Goal: Information Seeking & Learning: Learn about a topic

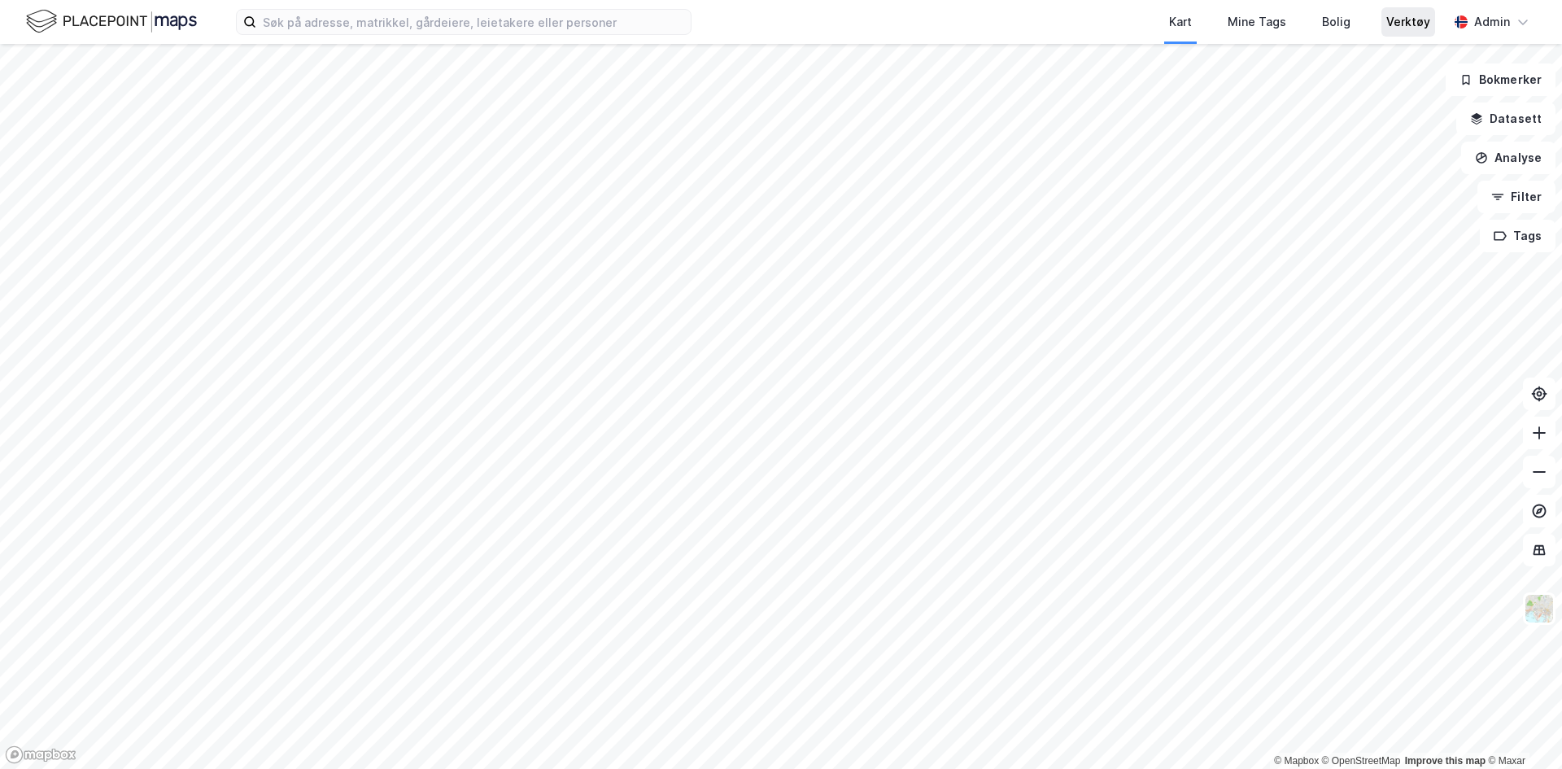
click at [1393, 18] on div "Verktøy" at bounding box center [1408, 22] width 44 height 20
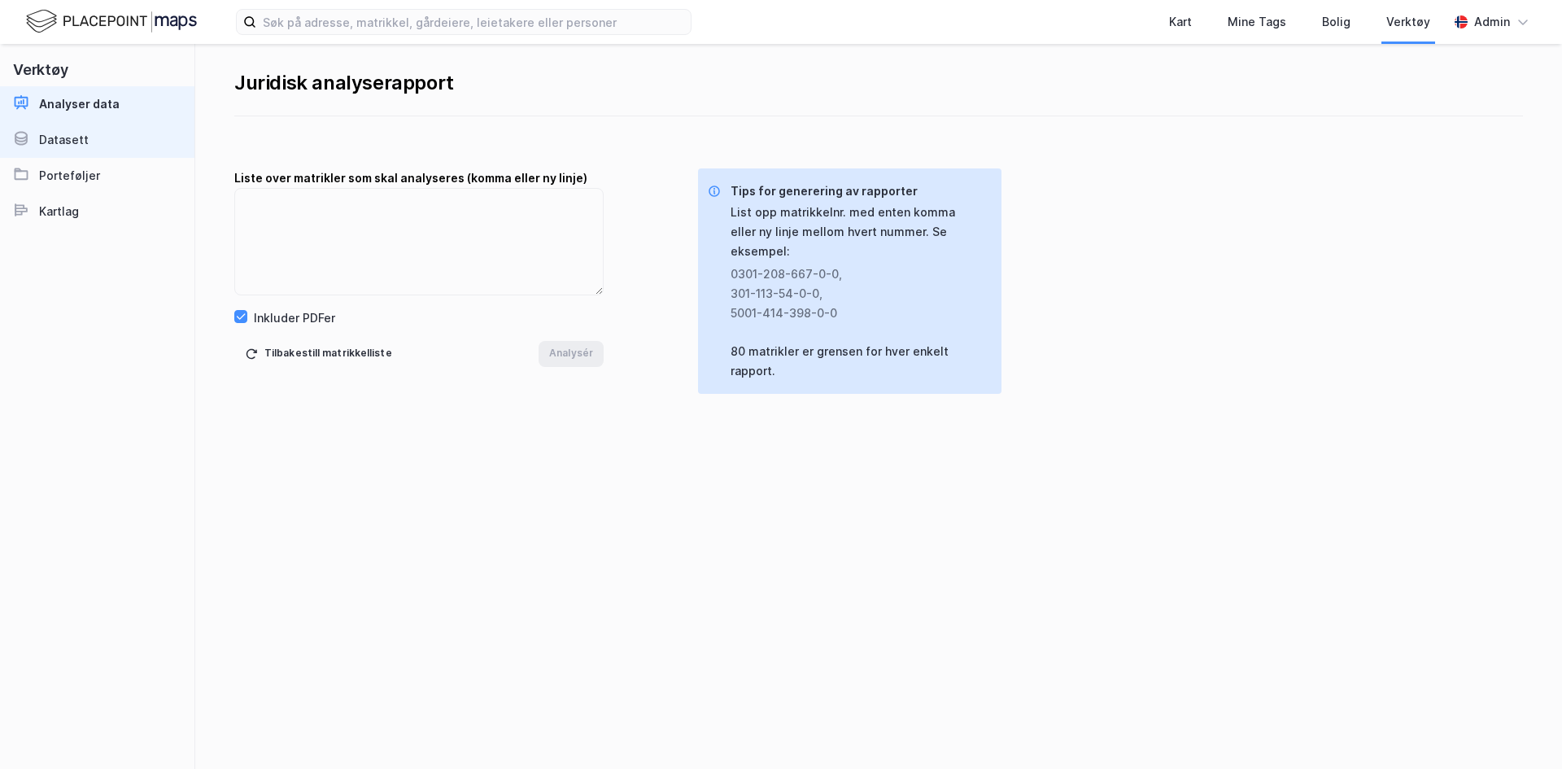
click at [71, 152] on link "Datasett" at bounding box center [97, 140] width 194 height 36
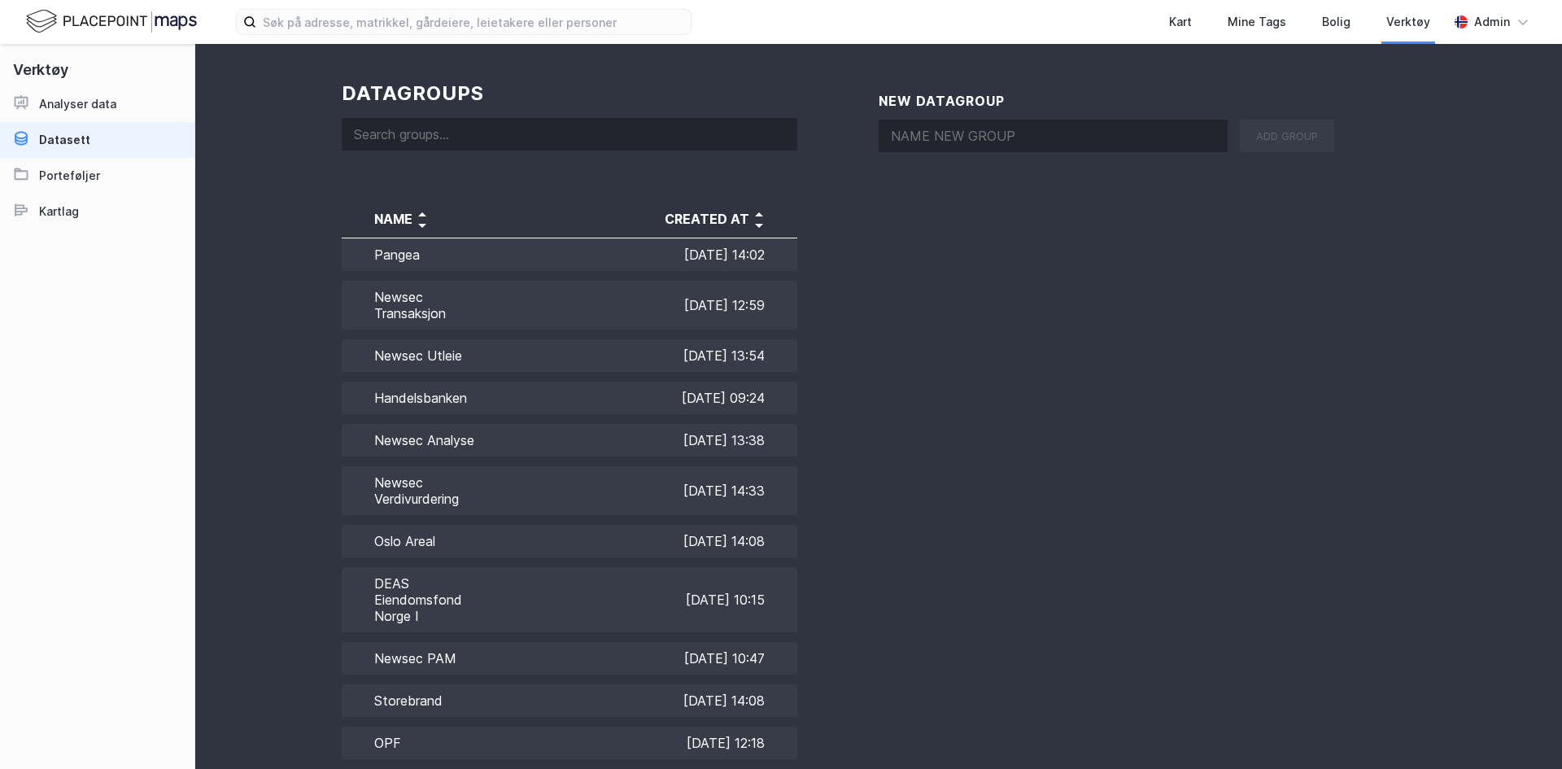
click at [484, 130] on input at bounding box center [570, 134] width 456 height 33
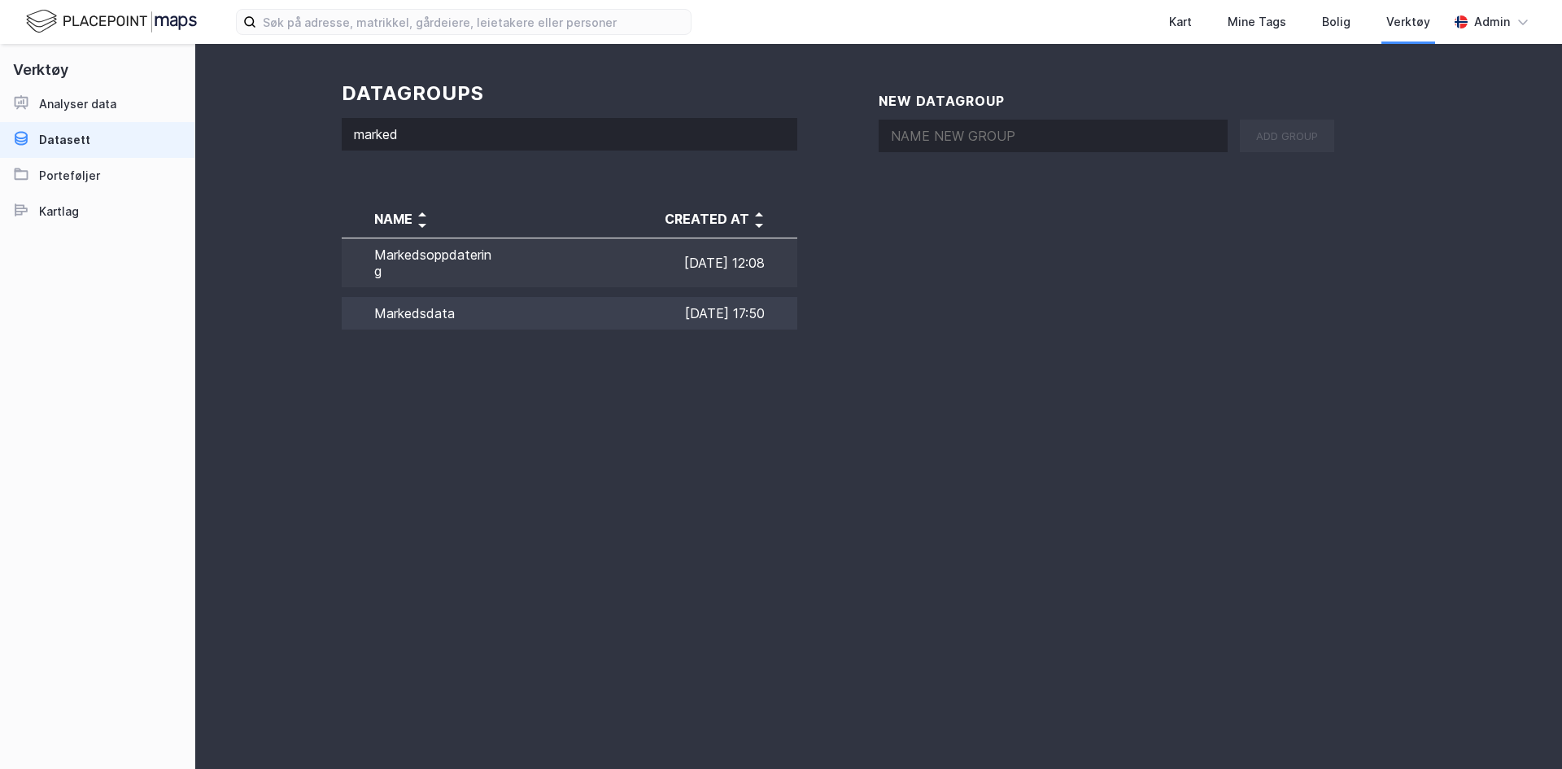
type input "marked"
click at [420, 315] on td "Markedsdata" at bounding box center [417, 313] width 150 height 42
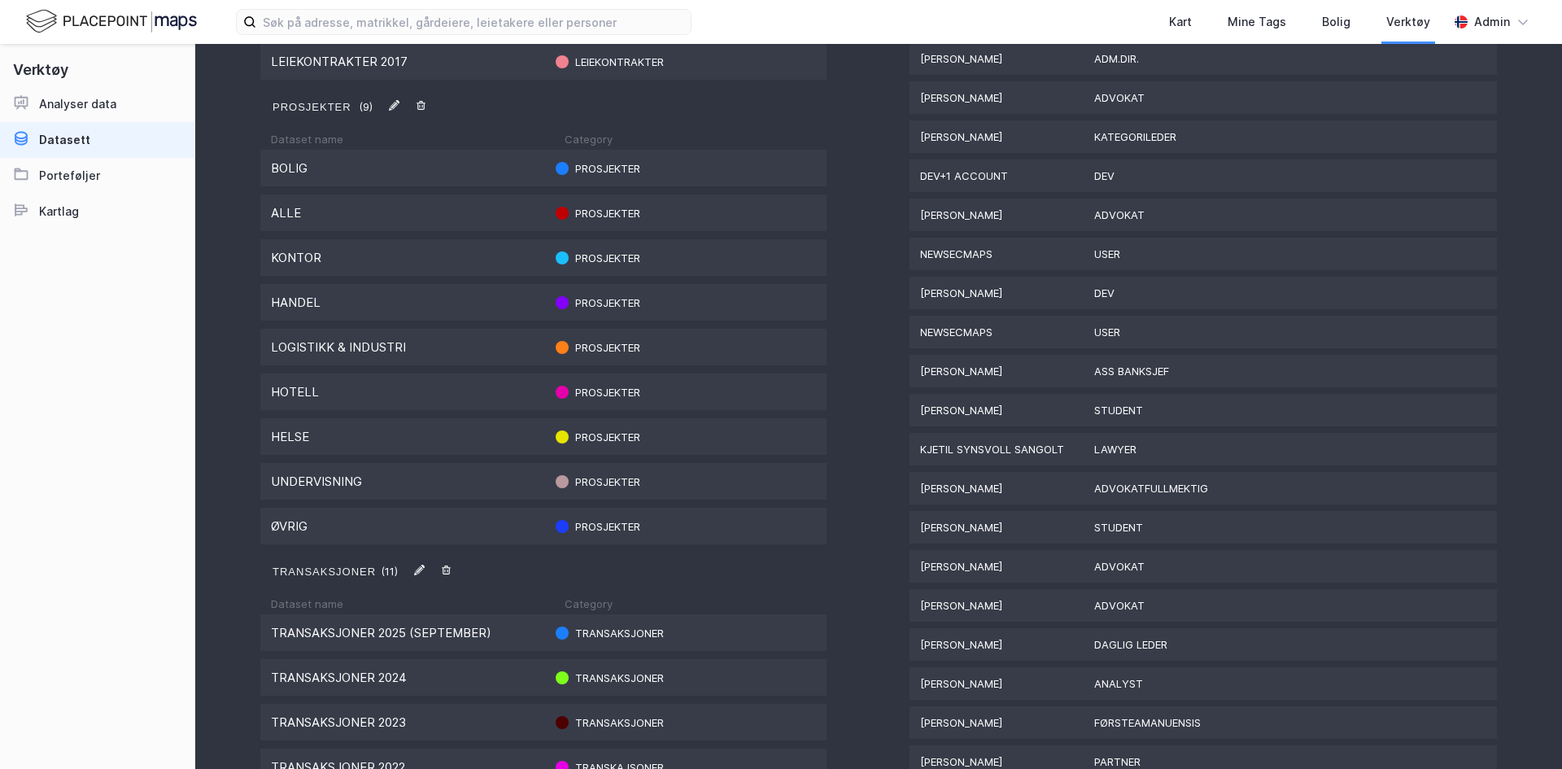
scroll to position [1172, 0]
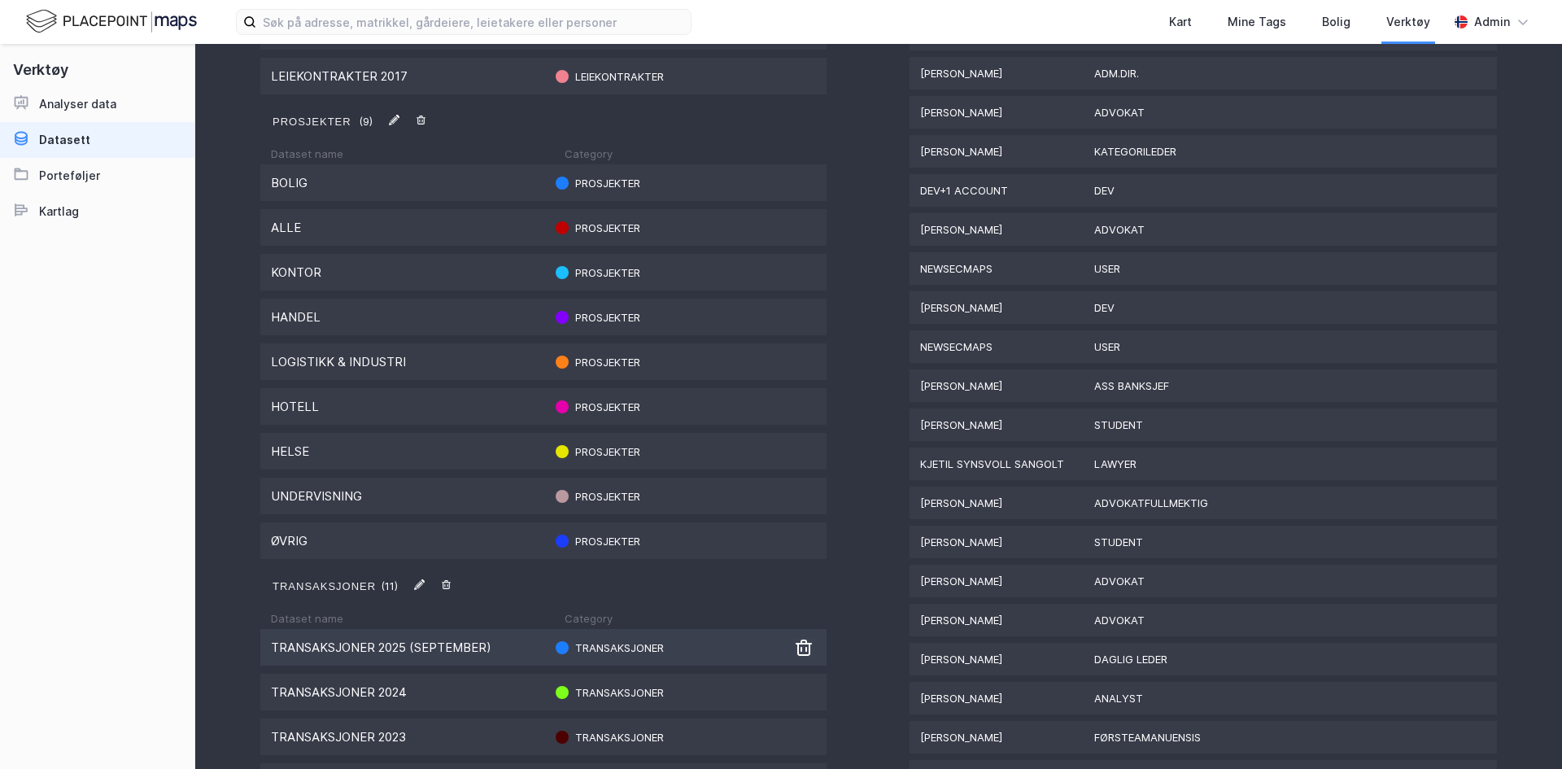
click at [325, 653] on div "Transaksjoner 2025 (september)" at bounding box center [407, 647] width 273 height 15
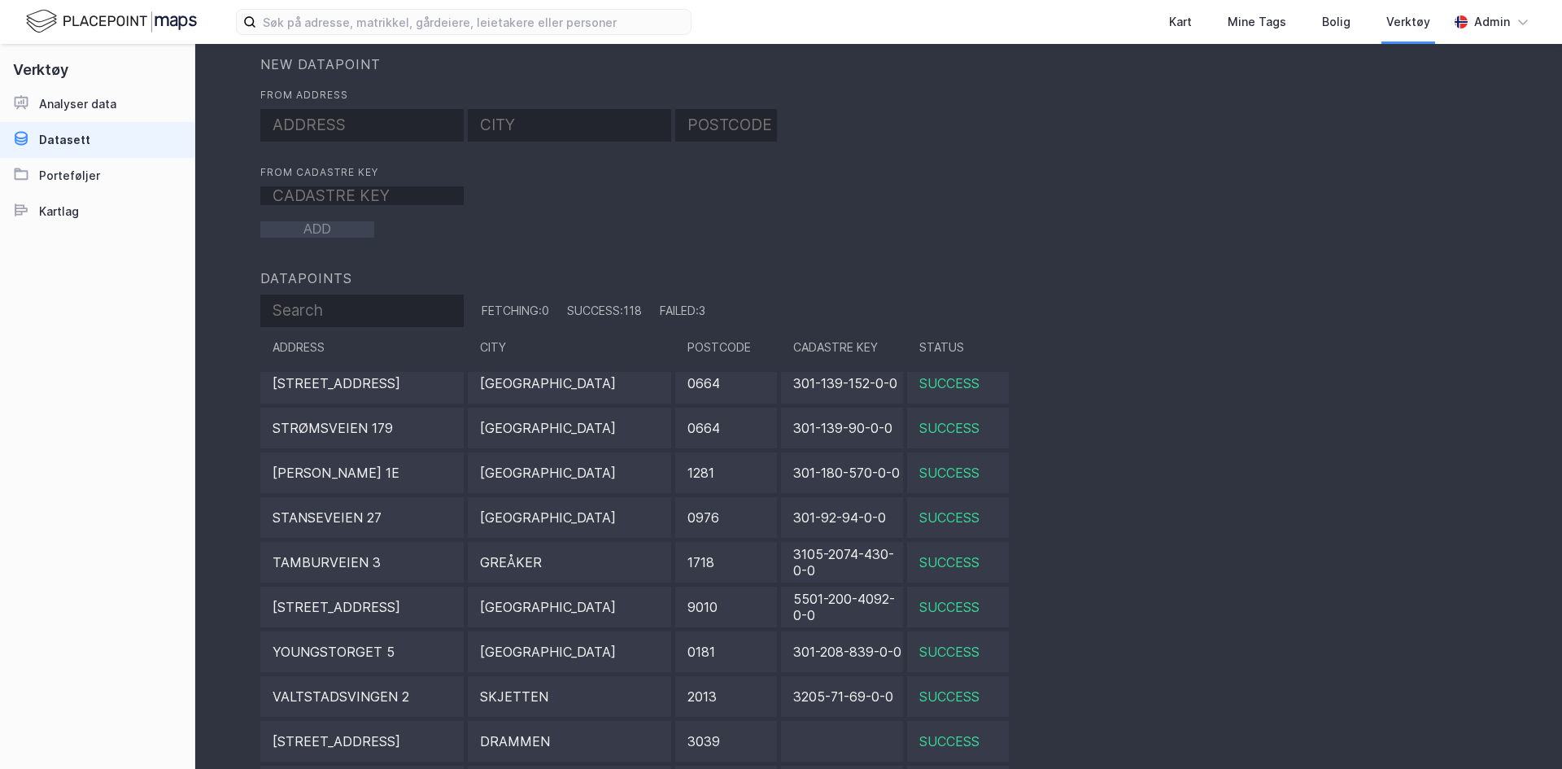
scroll to position [329, 0]
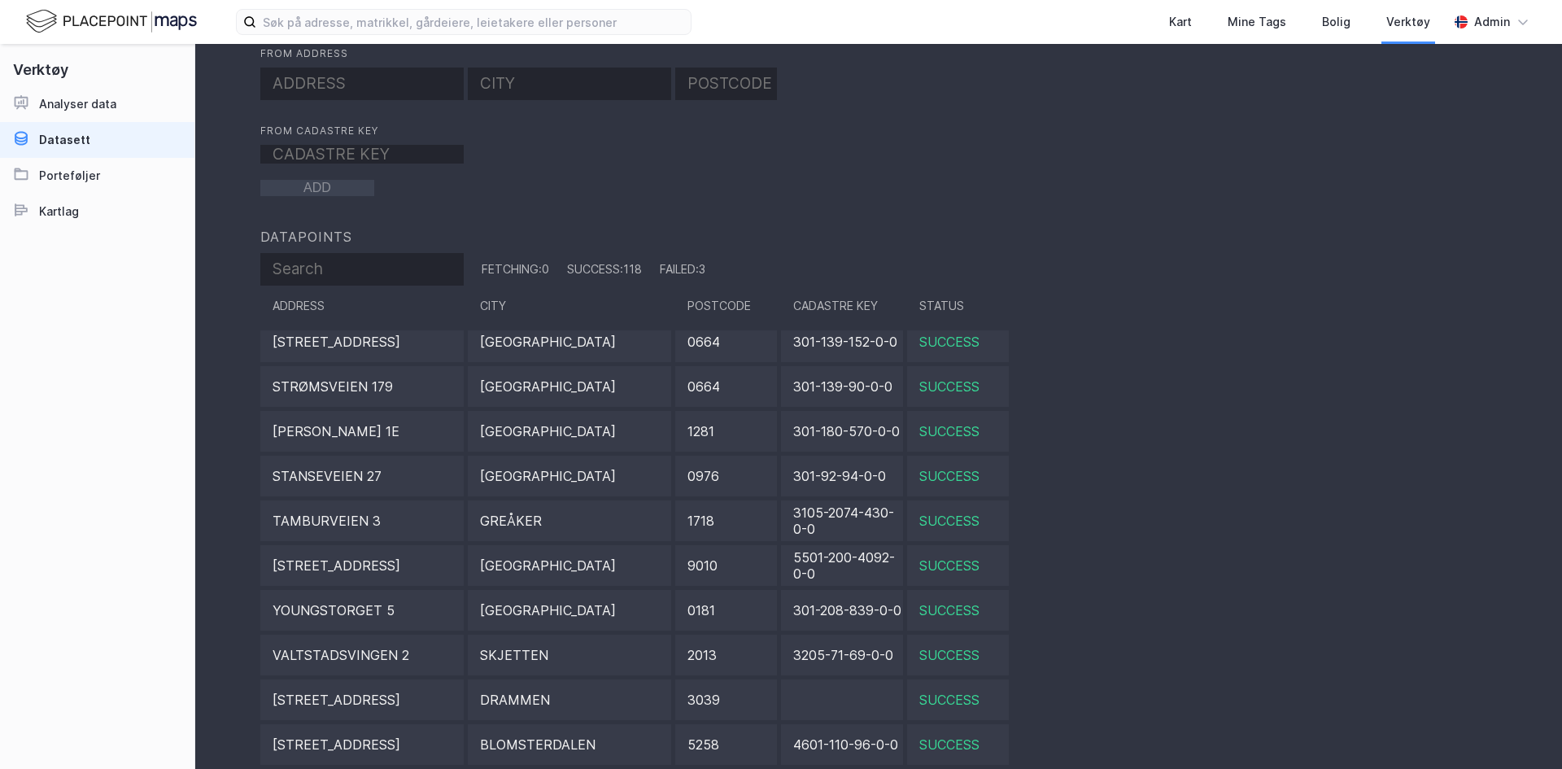
click at [133, 23] on img at bounding box center [111, 21] width 171 height 28
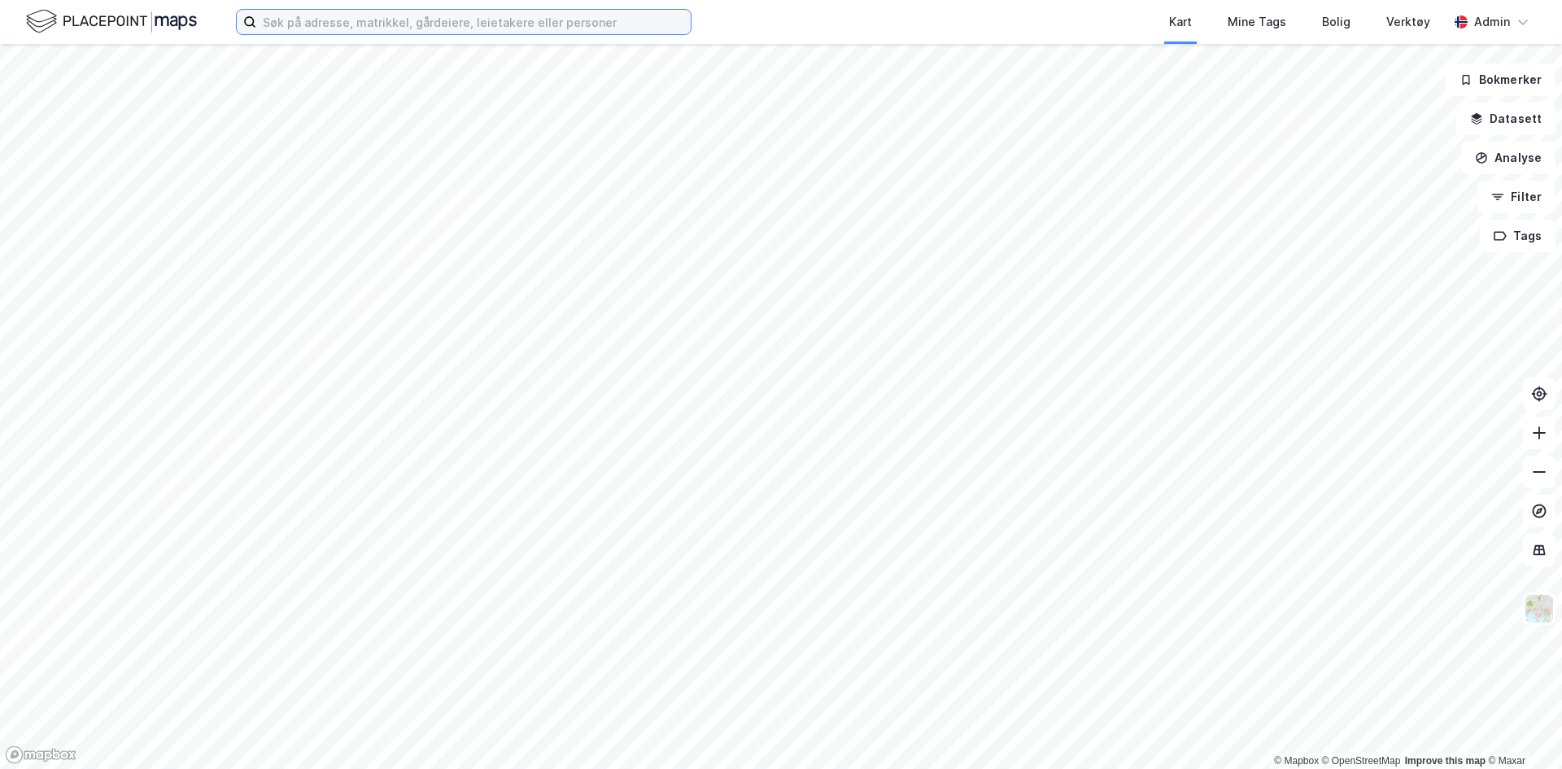
click at [334, 18] on input at bounding box center [473, 22] width 434 height 24
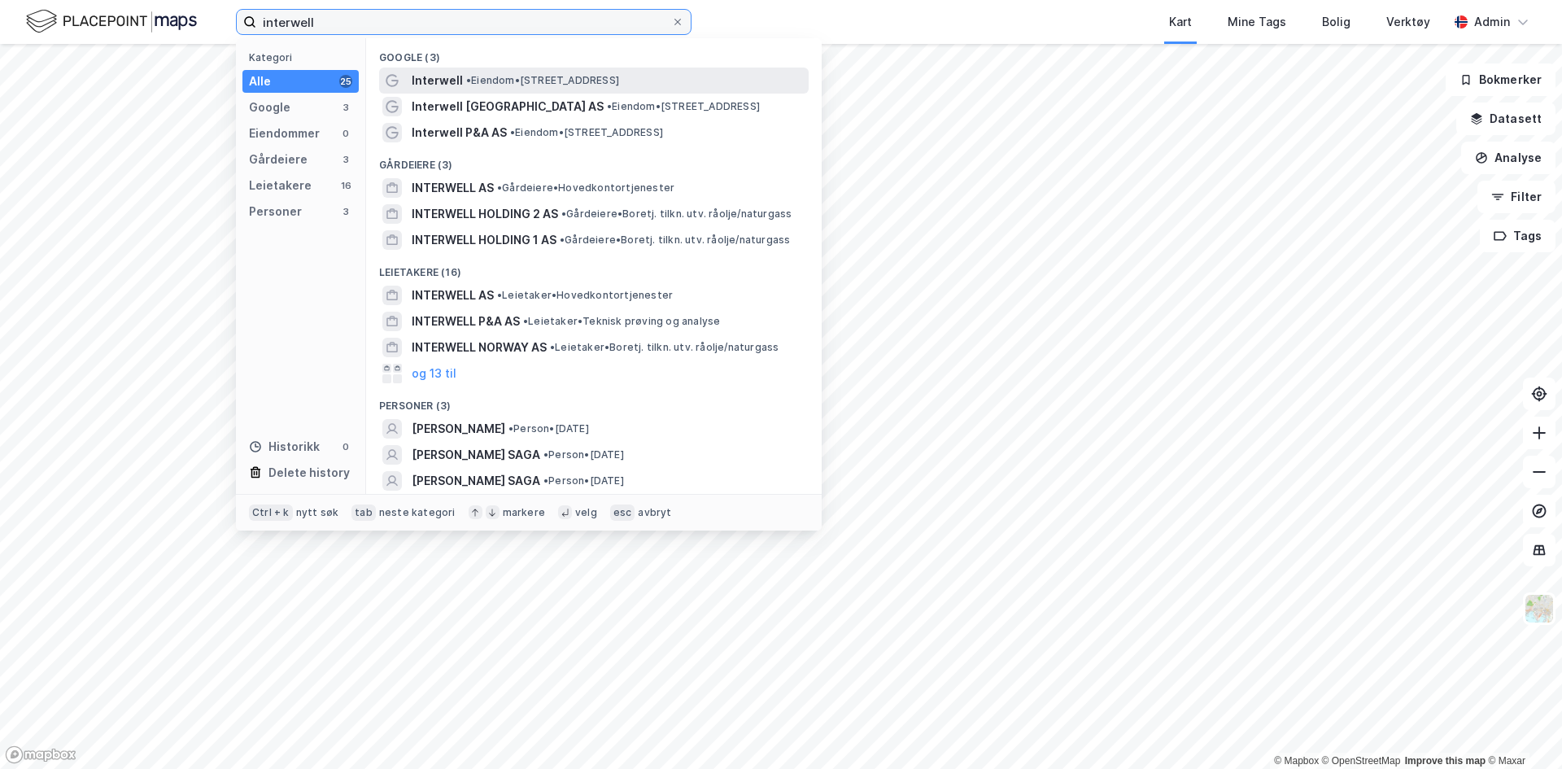
type input "interwell"
click at [434, 79] on span "Interwell" at bounding box center [437, 81] width 51 height 20
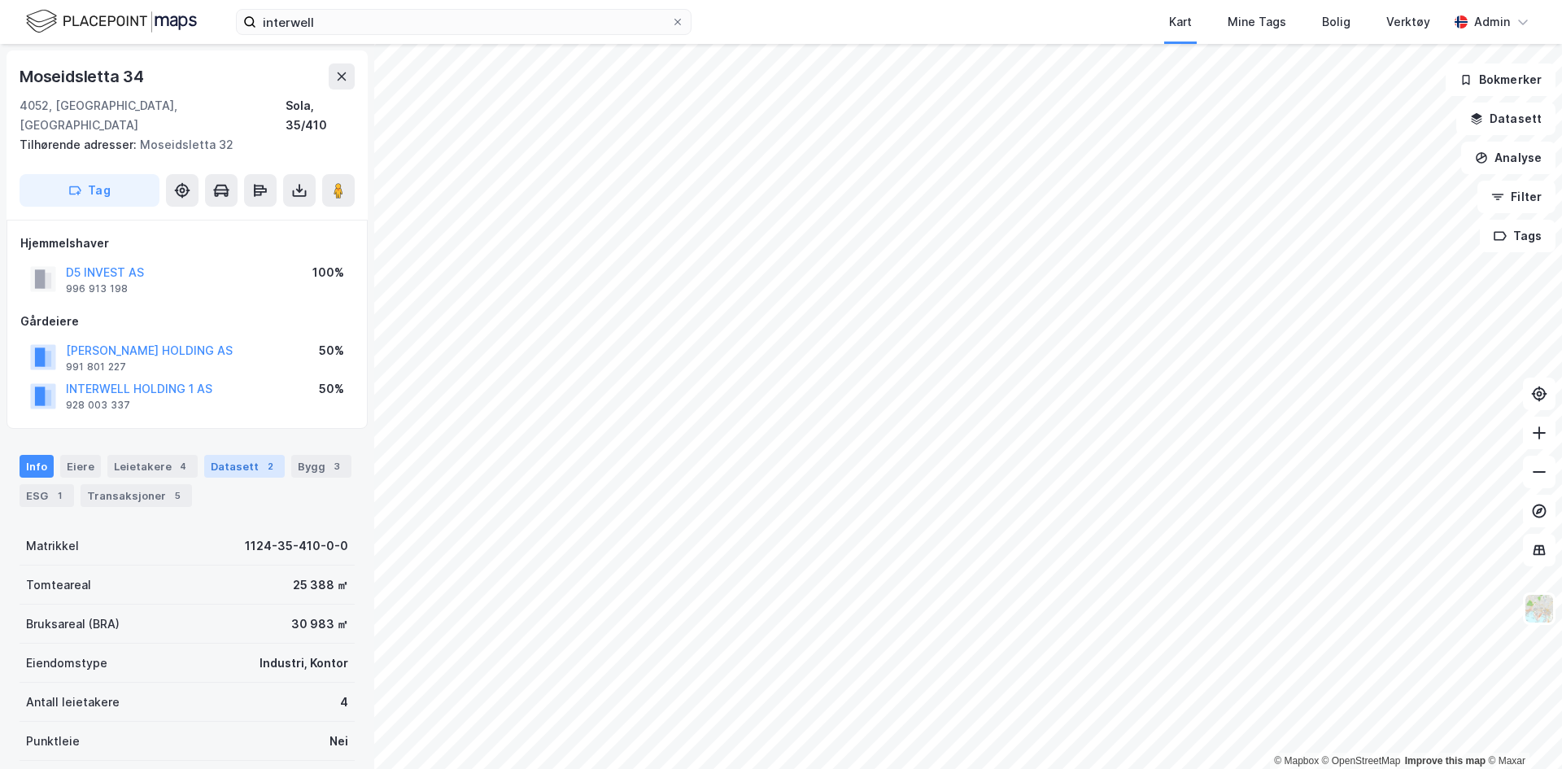
click at [226, 455] on div "Datasett 2" at bounding box center [244, 466] width 81 height 23
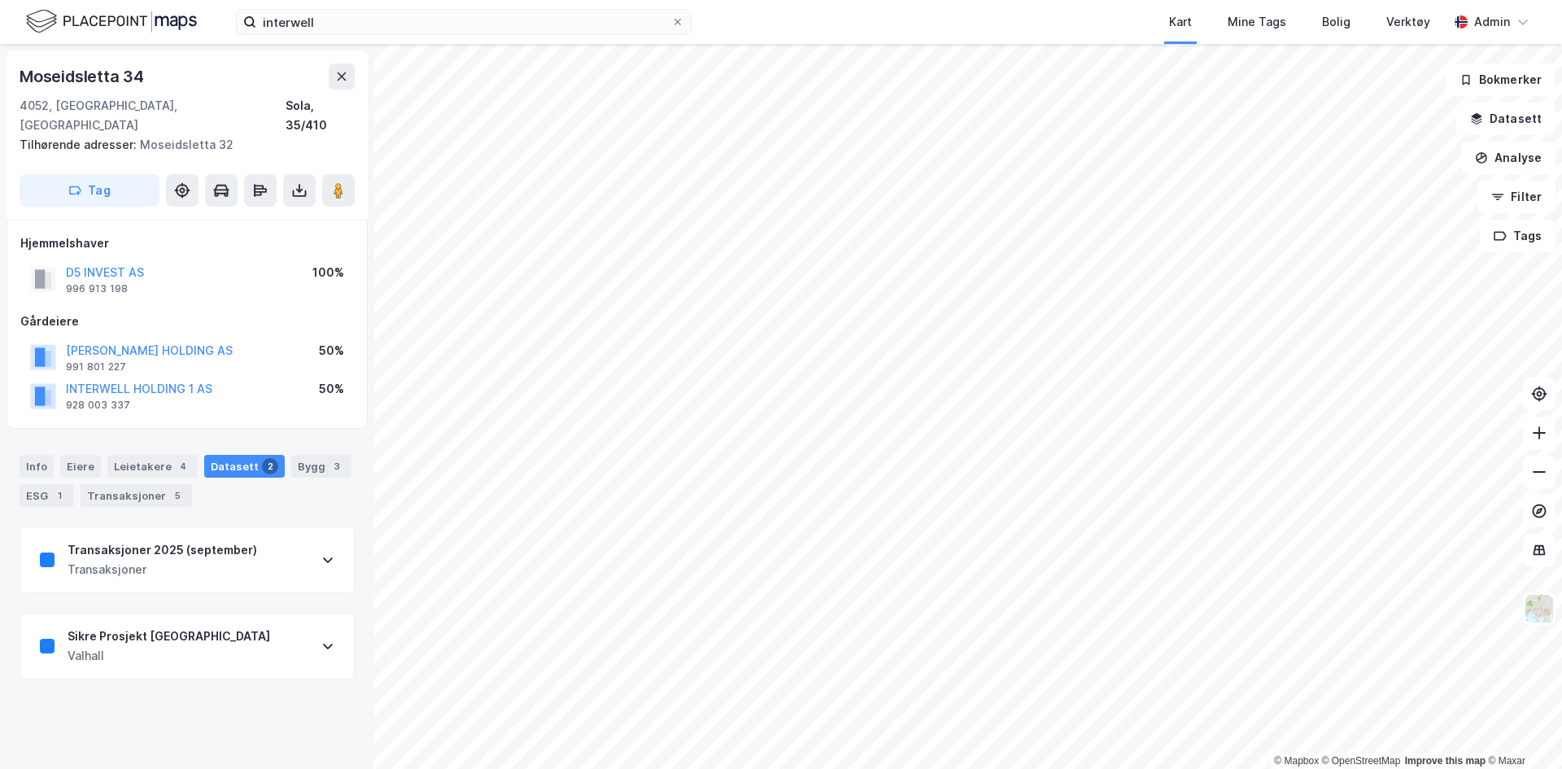
click at [203, 560] on div "Transaksjoner" at bounding box center [163, 570] width 190 height 20
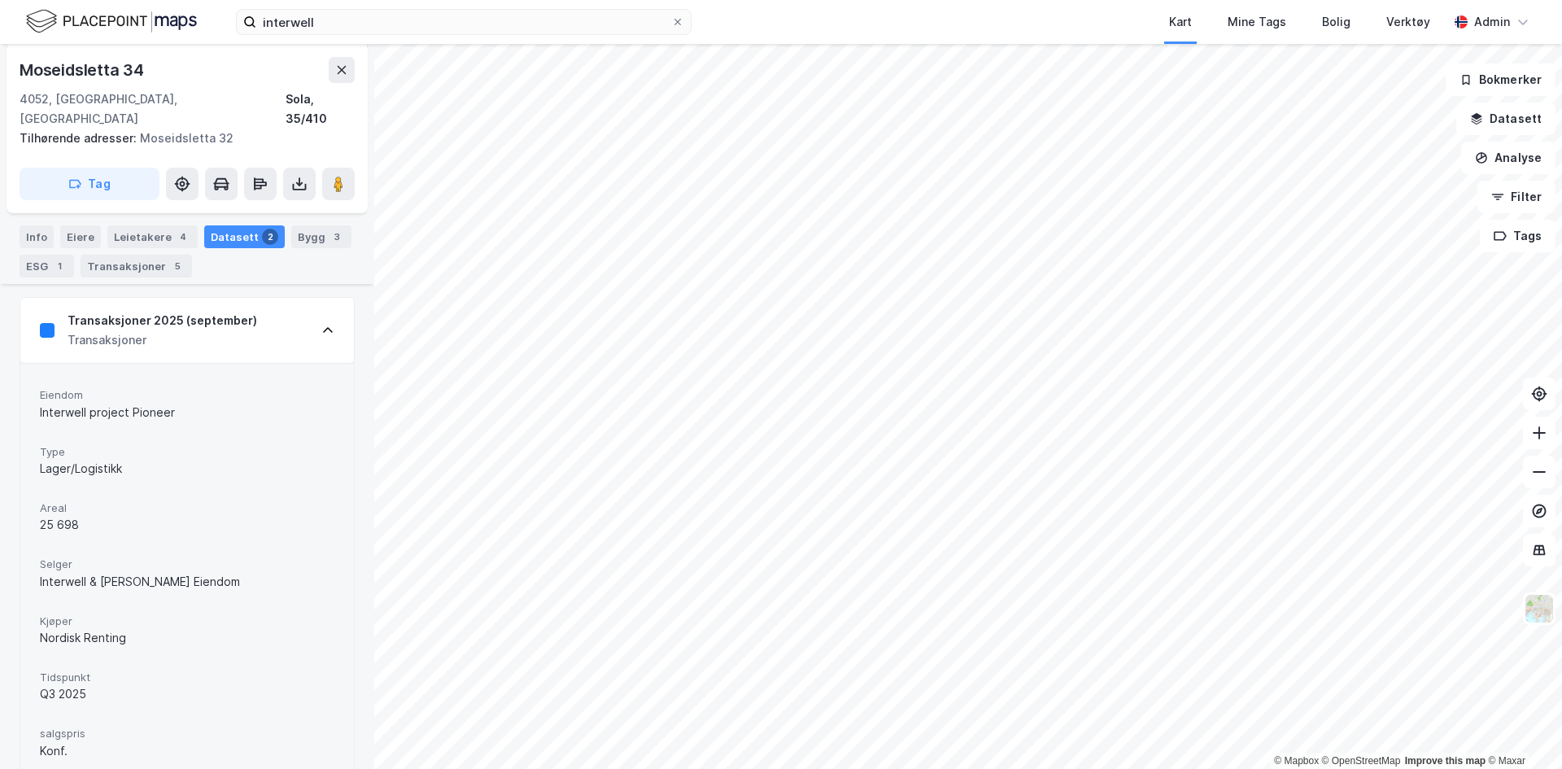
scroll to position [229, 0]
click at [143, 257] on div "Transaksjoner 5" at bounding box center [136, 266] width 111 height 23
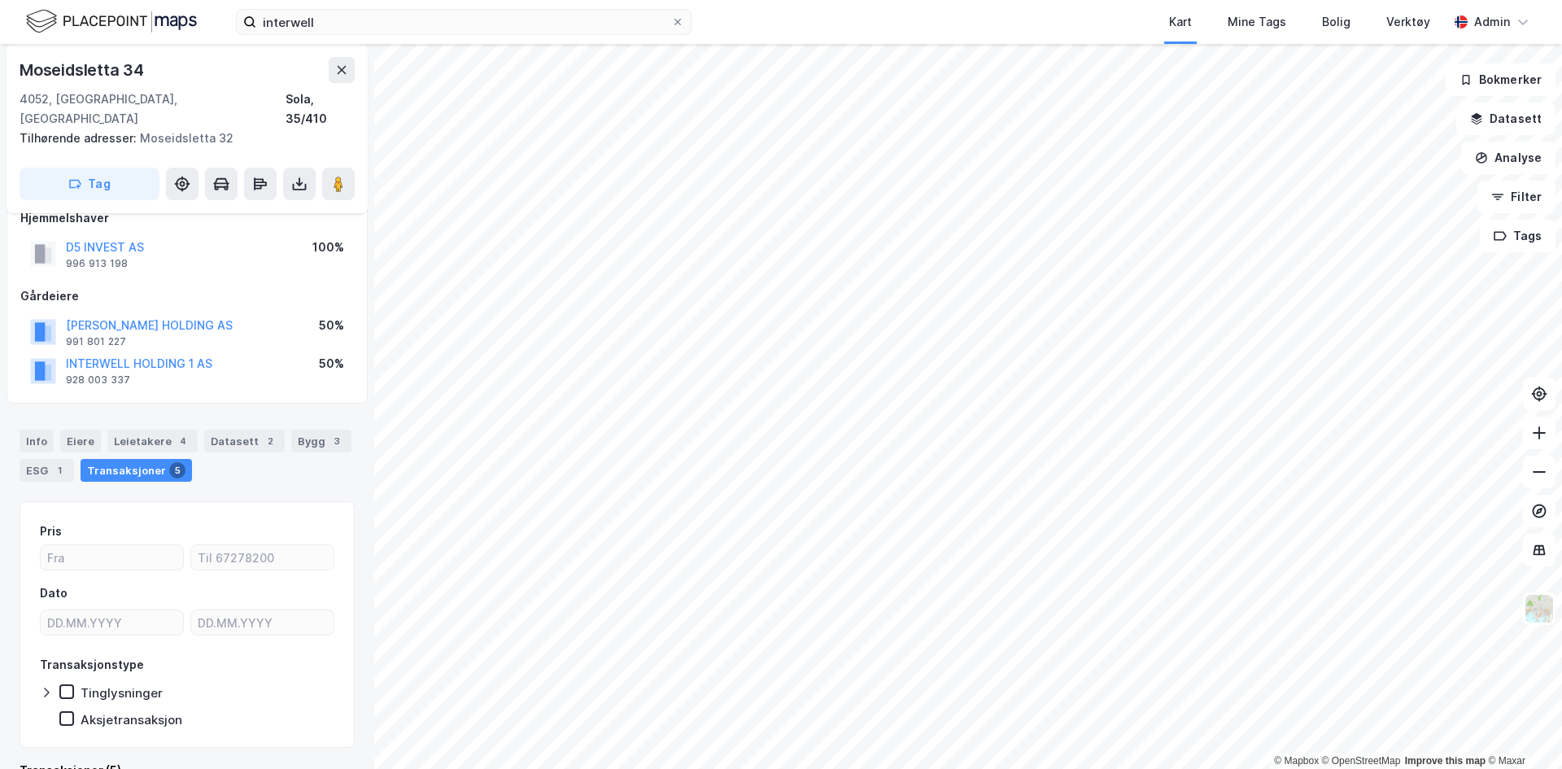
scroll to position [24, 0]
click at [229, 430] on div "Datasett 2" at bounding box center [244, 441] width 81 height 23
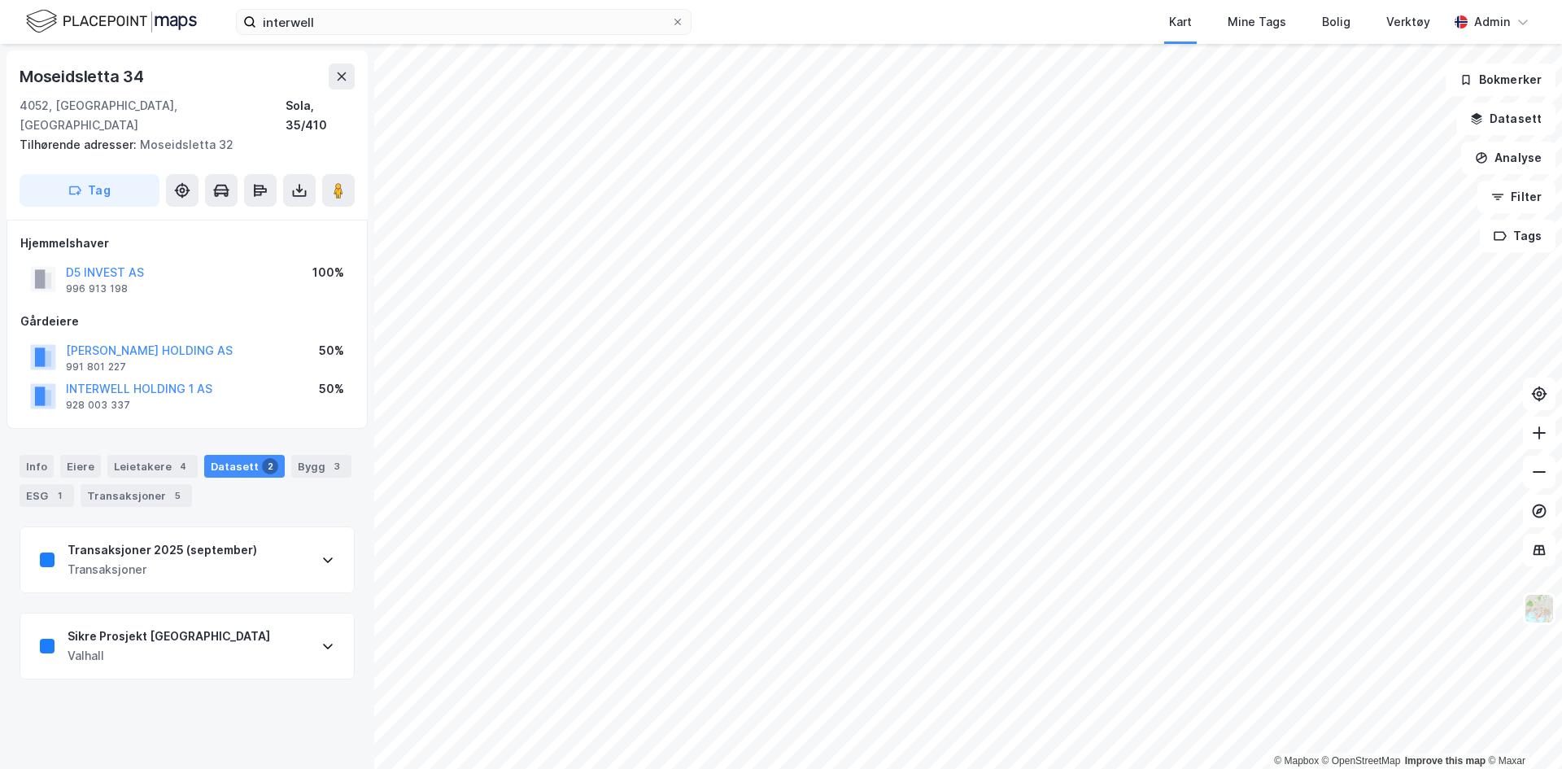
click at [157, 613] on div "Sikre Prosjekt Stavanger Valhall" at bounding box center [187, 645] width 334 height 65
click at [133, 627] on div "Sikre Prosjekt [GEOGRAPHIC_DATA]" at bounding box center [169, 637] width 203 height 20
